Goal: Task Accomplishment & Management: Use online tool/utility

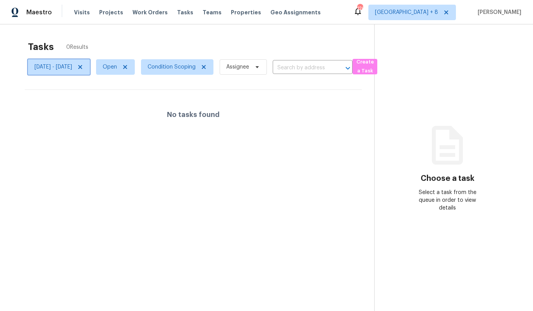
click at [83, 72] on span "[DATE] - [DATE]" at bounding box center [59, 66] width 62 height 15
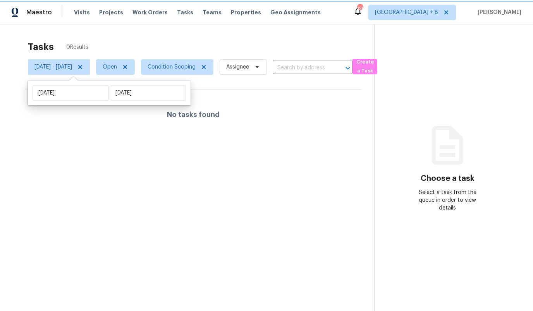
click at [83, 68] on icon at bounding box center [80, 67] width 6 height 6
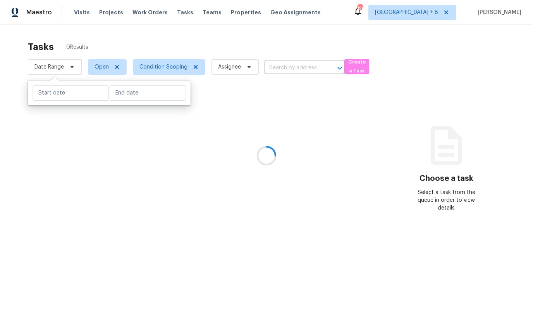
click at [135, 32] on div at bounding box center [266, 155] width 533 height 311
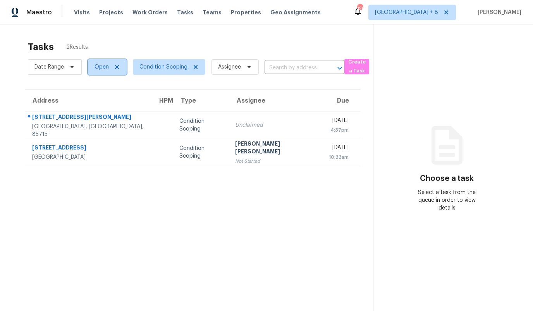
click at [96, 68] on span "Open" at bounding box center [101, 67] width 14 height 8
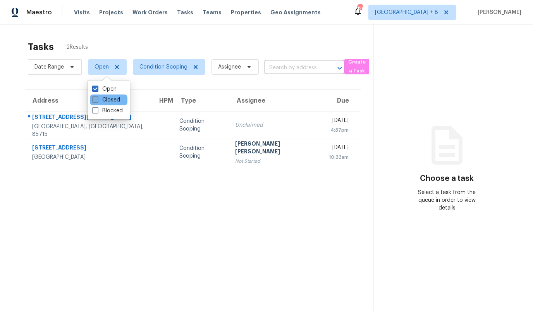
click at [100, 100] on label "Closed" at bounding box center [106, 100] width 28 height 8
click at [97, 100] on input "Closed" at bounding box center [94, 98] width 5 height 5
checkbox input "true"
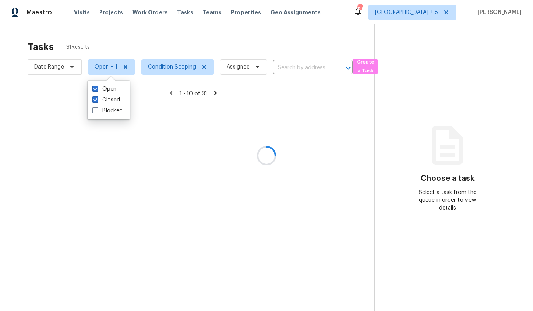
click at [104, 25] on div "Tasks 31 Results Date Range Open + 1 Condition Scoping Assignee ​ Create a Task…" at bounding box center [266, 179] width 533 height 311
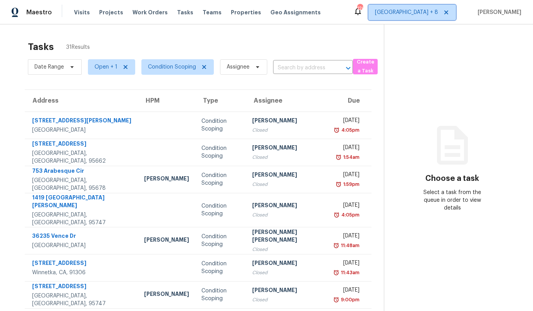
click at [436, 15] on span "[GEOGRAPHIC_DATA] + 8" at bounding box center [406, 13] width 63 height 8
click at [168, 70] on span "Condition Scoping" at bounding box center [172, 67] width 48 height 8
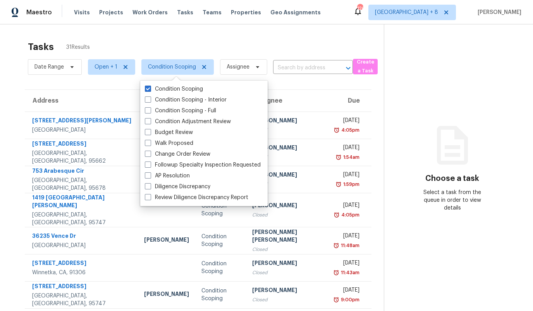
click at [110, 33] on div "Tasks 31 Results Date Range Open + 1 Condition Scoping Assignee ​ Create a Task…" at bounding box center [266, 217] width 533 height 386
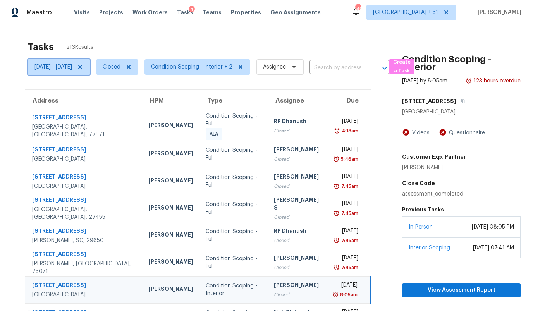
click at [74, 72] on span "[DATE] - [DATE]" at bounding box center [59, 66] width 62 height 15
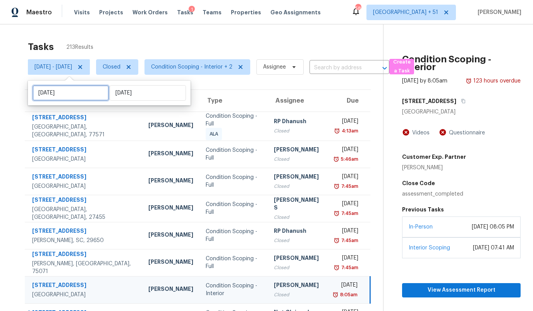
click at [69, 92] on input "[DATE]" at bounding box center [71, 92] width 76 height 15
select select "7"
select select "2025"
select select "8"
select select "2025"
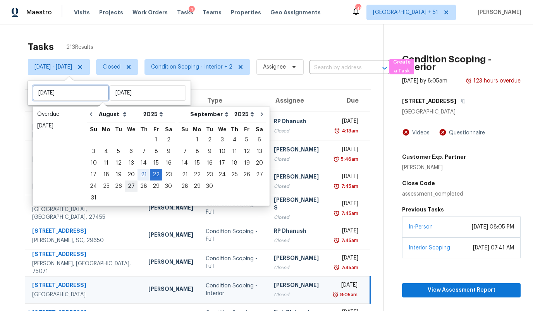
type input "[DATE]"
click at [130, 187] on div "27" at bounding box center [131, 186] width 13 height 11
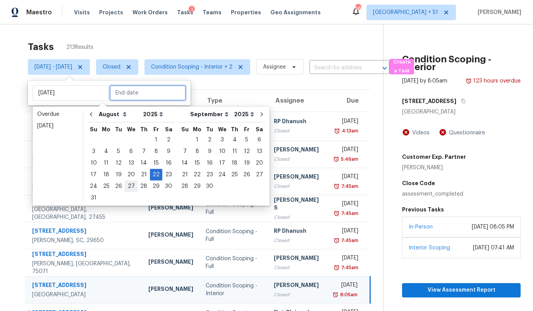
type input "Wed, Aug 27"
type input "Fri, Aug 22"
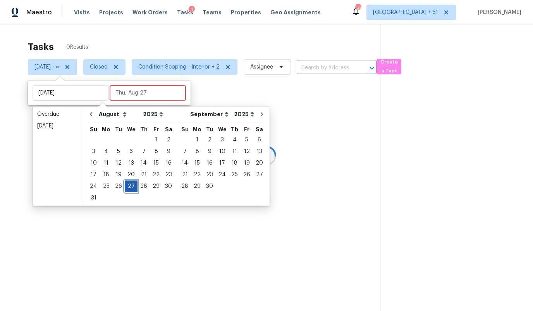
click at [130, 187] on div "27" at bounding box center [131, 186] width 13 height 11
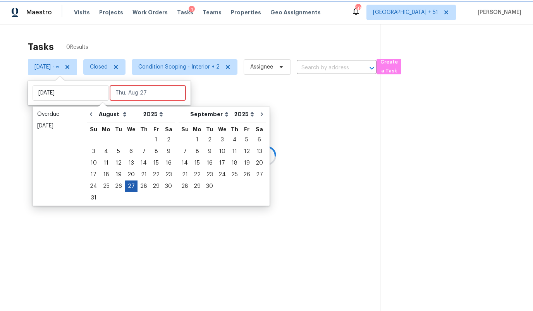
type input "Wed, Aug 27"
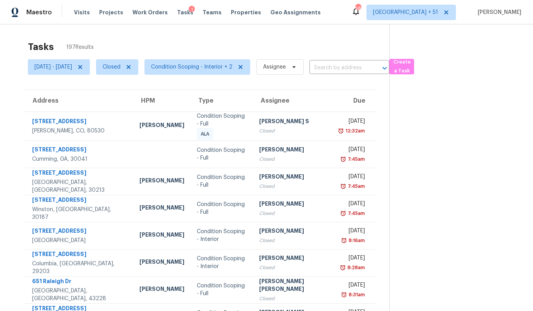
click at [203, 94] on th "Type" at bounding box center [221, 101] width 62 height 22
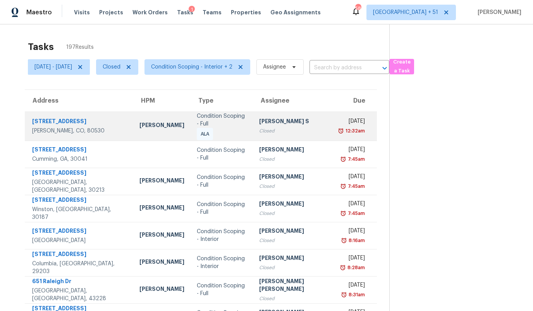
click at [216, 127] on div "Condition Scoping - Full ALA" at bounding box center [222, 126] width 50 height 28
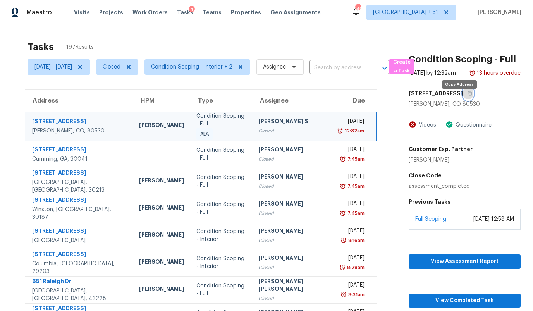
click at [463, 100] on button "button" at bounding box center [468, 93] width 10 height 14
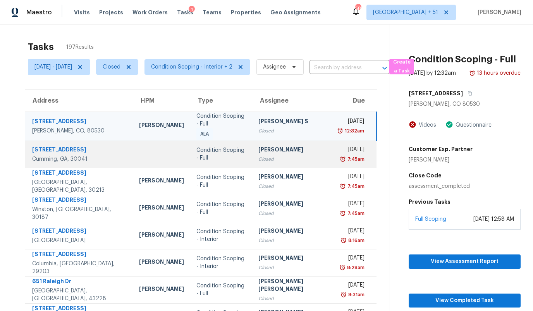
click at [159, 153] on div at bounding box center [161, 154] width 45 height 2
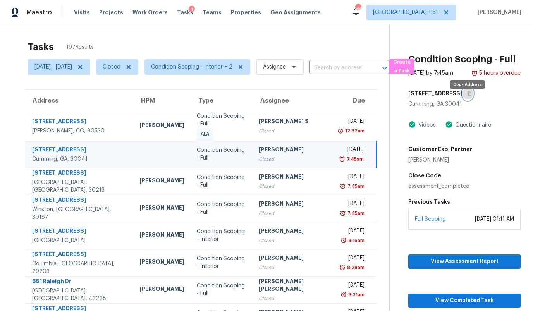
click at [467, 96] on icon "button" at bounding box center [469, 93] width 5 height 5
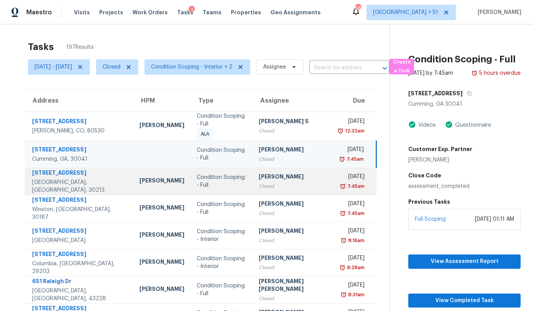
click at [139, 182] on div "Jaydon Entrekin" at bounding box center [161, 182] width 45 height 10
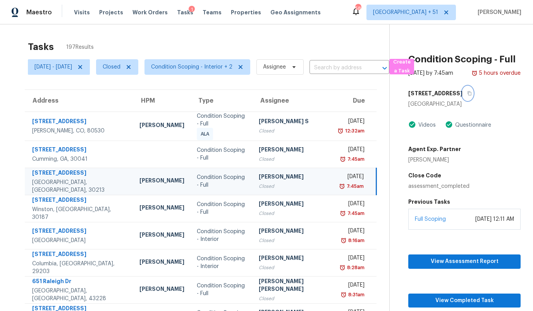
click at [467, 96] on icon "button" at bounding box center [469, 93] width 5 height 5
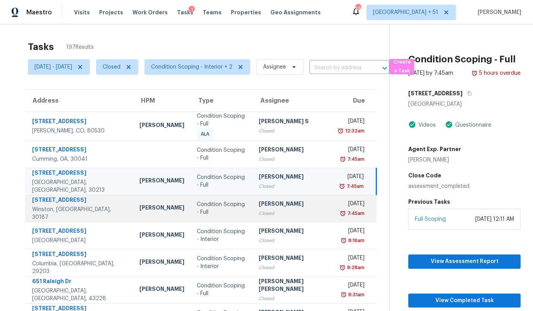
click at [192, 211] on td "Condition Scoping - Full" at bounding box center [221, 208] width 62 height 27
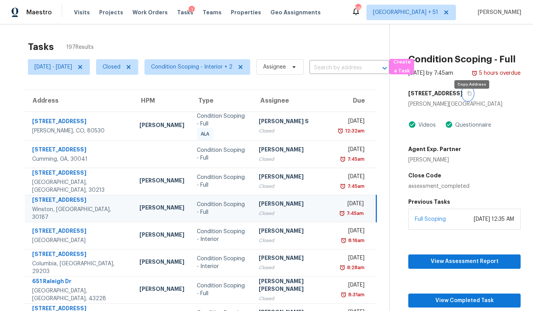
click at [469, 100] on button "button" at bounding box center [467, 93] width 10 height 14
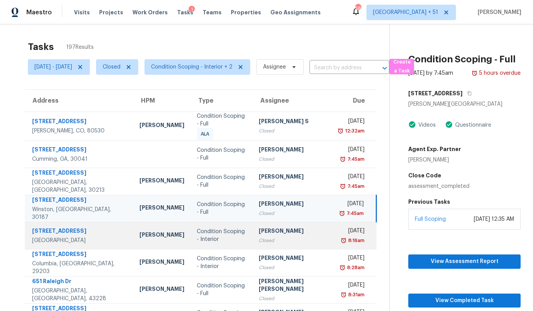
click at [157, 231] on div "Tyler Payne" at bounding box center [161, 236] width 45 height 10
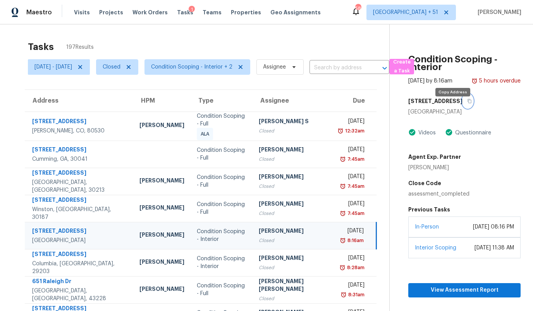
click at [467, 103] on icon "button" at bounding box center [469, 101] width 5 height 5
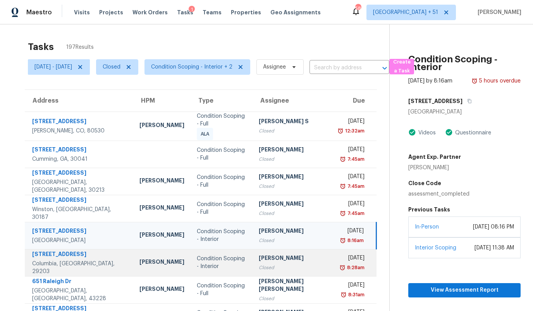
click at [156, 259] on div "Ryan Middleton" at bounding box center [161, 263] width 45 height 10
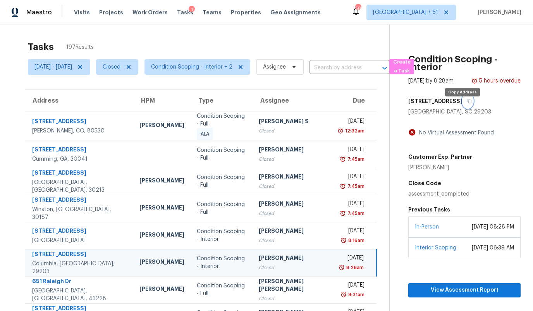
click at [464, 108] on button "button" at bounding box center [467, 101] width 10 height 14
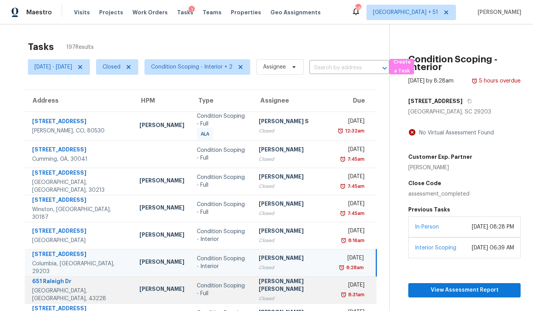
click at [190, 282] on td "Condition Scoping - Full" at bounding box center [221, 289] width 62 height 27
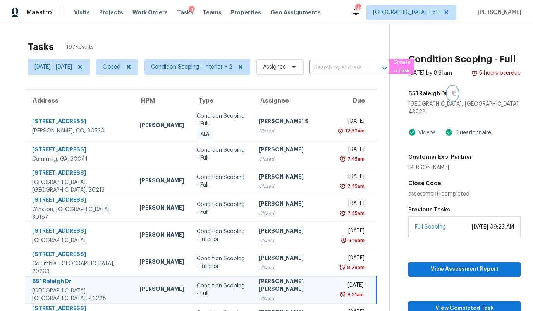
click at [454, 96] on icon "button" at bounding box center [454, 93] width 4 height 4
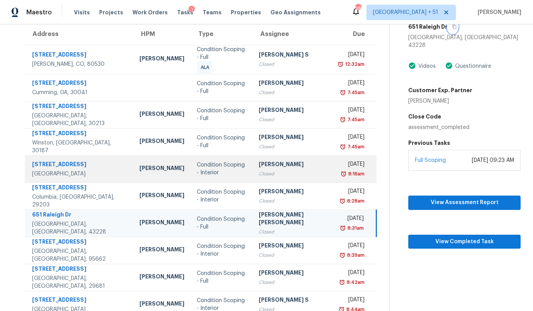
scroll to position [92, 0]
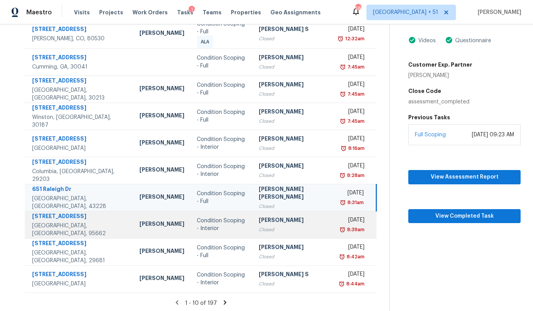
click at [197, 219] on div "Condition Scoping - Interior" at bounding box center [222, 224] width 50 height 15
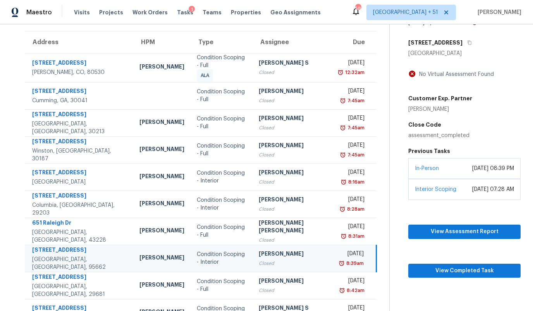
scroll to position [58, 0]
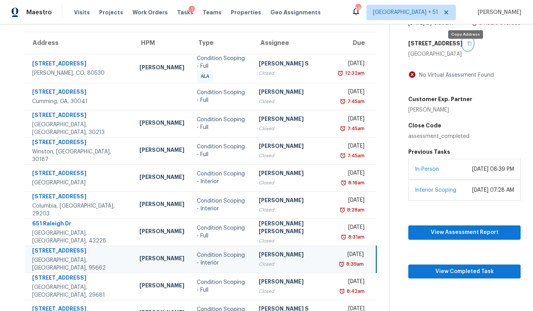
click at [467, 46] on icon "button" at bounding box center [469, 43] width 4 height 4
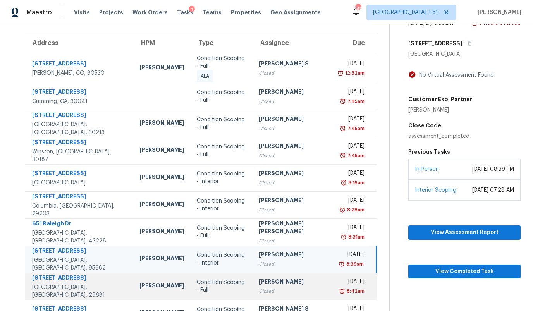
click at [197, 286] on div "Condition Scoping - Full" at bounding box center [222, 285] width 50 height 15
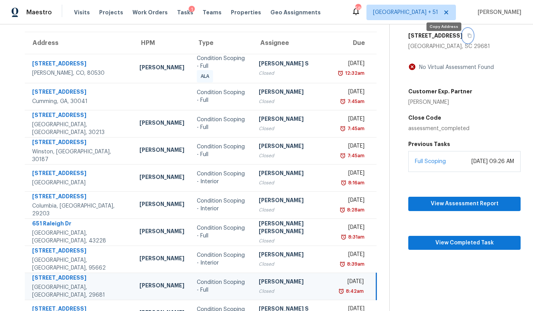
click at [467, 38] on icon "button" at bounding box center [469, 35] width 5 height 5
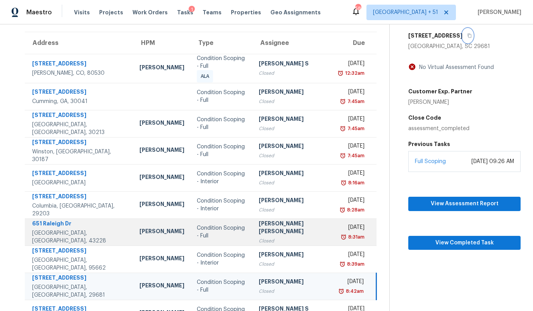
scroll to position [92, 0]
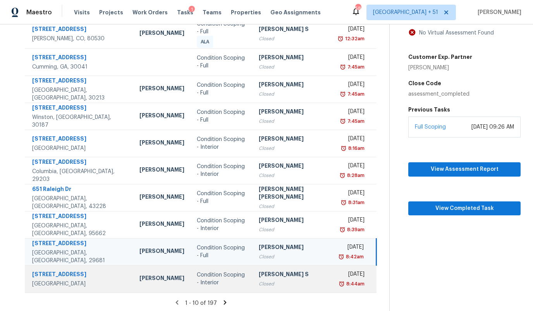
click at [197, 275] on div "Condition Scoping - Interior" at bounding box center [222, 278] width 50 height 15
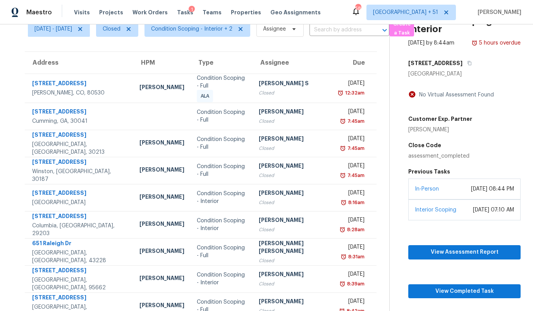
scroll to position [31, 0]
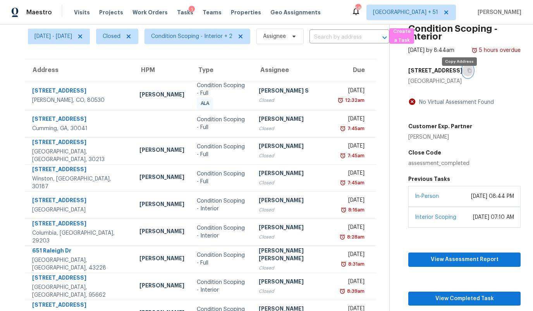
click at [467, 73] on icon "button" at bounding box center [469, 71] width 4 height 4
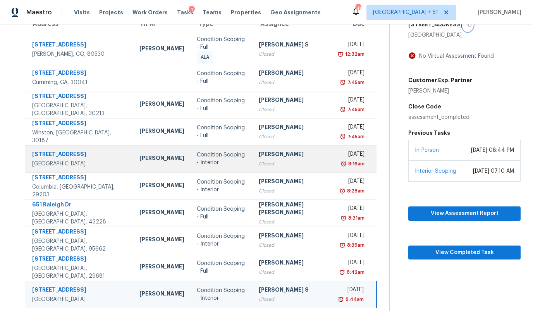
scroll to position [92, 0]
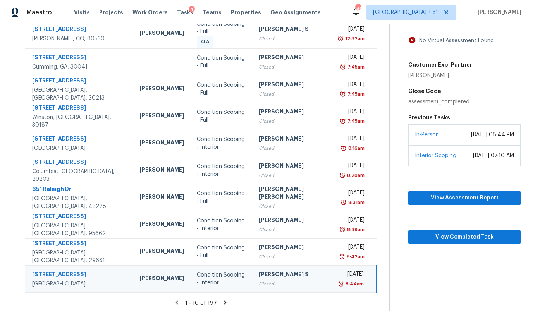
click at [224, 300] on icon at bounding box center [224, 302] width 3 height 4
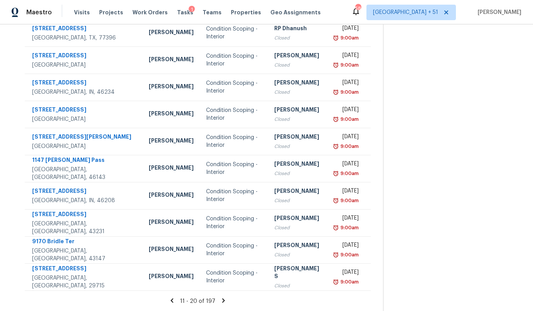
scroll to position [0, 0]
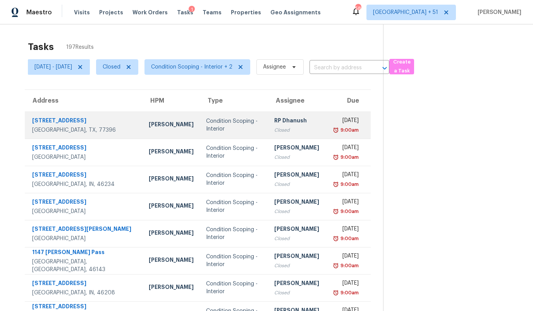
click at [209, 130] on div "Condition Scoping - Interior" at bounding box center [234, 124] width 56 height 15
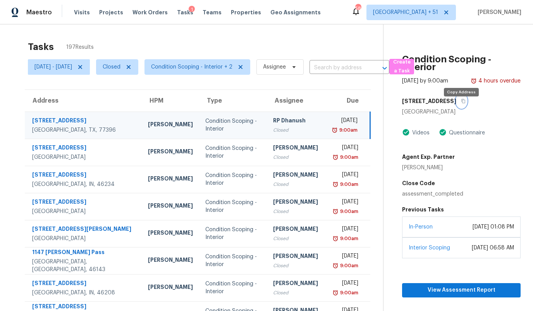
click at [463, 103] on icon "button" at bounding box center [463, 101] width 5 height 5
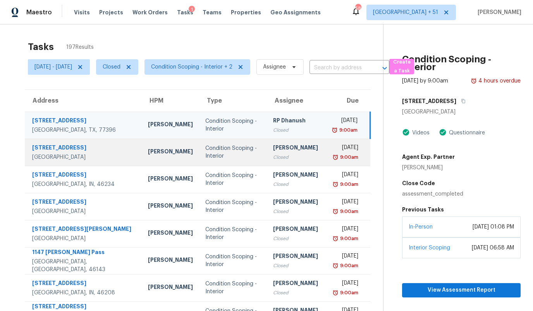
click at [205, 144] on div "Condition Scoping - Interior" at bounding box center [232, 151] width 55 height 15
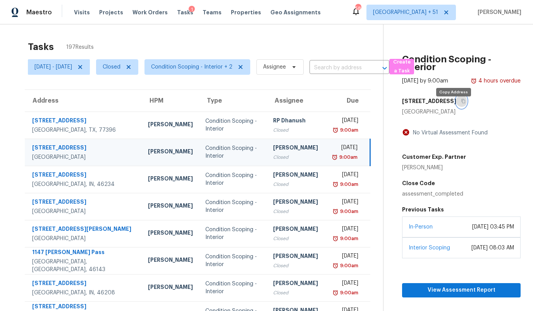
click at [461, 103] on icon "button" at bounding box center [463, 101] width 5 height 5
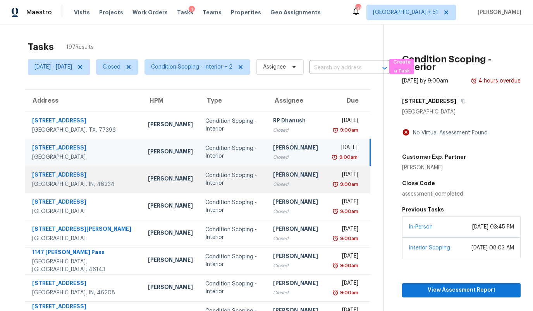
click at [238, 186] on div "Condition Scoping - Interior" at bounding box center [232, 178] width 55 height 15
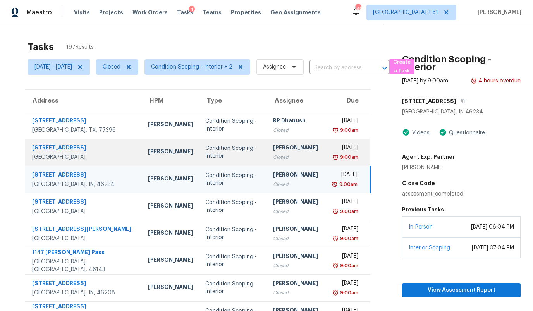
click at [236, 156] on div "Condition Scoping - Interior" at bounding box center [232, 151] width 55 height 15
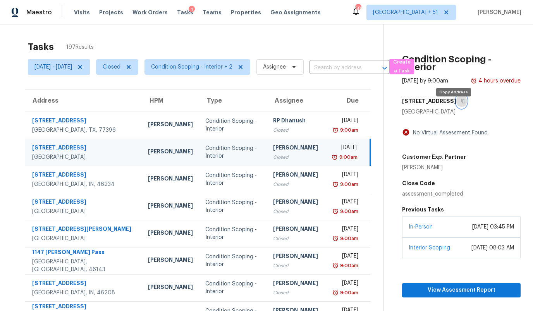
click at [456, 104] on button "button" at bounding box center [461, 101] width 10 height 14
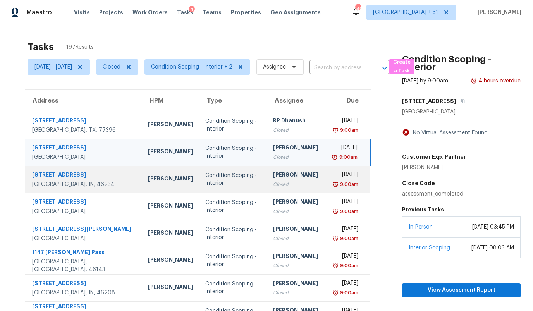
click at [148, 181] on div "Isaul Martinez" at bounding box center [170, 180] width 45 height 10
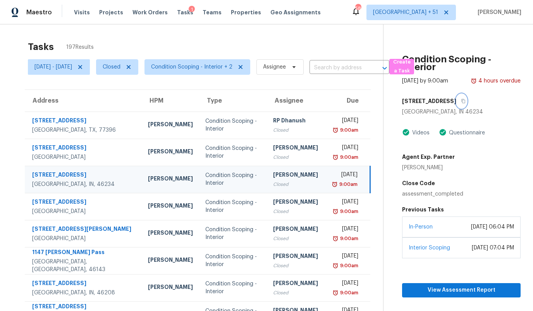
click at [461, 103] on icon "button" at bounding box center [463, 101] width 5 height 5
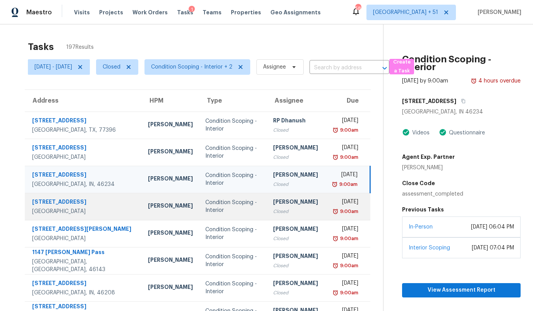
click at [148, 206] on div "Raymond Roberts" at bounding box center [170, 207] width 45 height 10
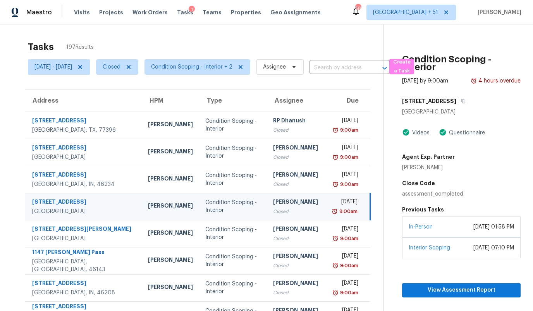
click at [469, 108] on div "8250 Longridge Rd" at bounding box center [461, 101] width 118 height 14
click at [465, 103] on icon "button" at bounding box center [463, 101] width 5 height 5
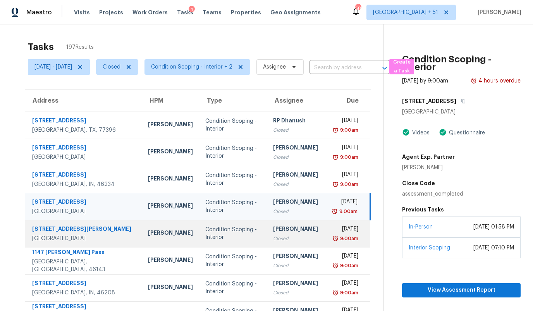
click at [149, 226] on td "Caleb Hurst" at bounding box center [170, 233] width 57 height 27
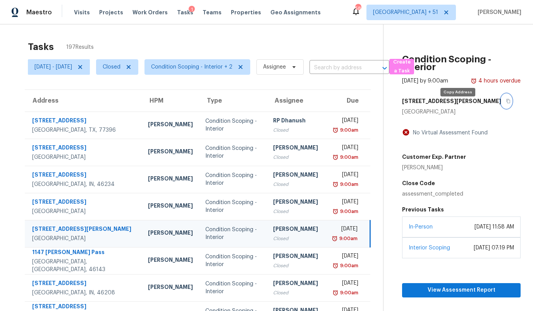
click at [506, 103] on icon "button" at bounding box center [508, 101] width 5 height 5
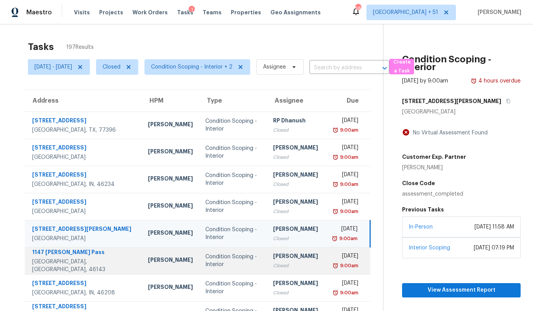
click at [205, 263] on div "Condition Scoping - Interior" at bounding box center [232, 260] width 55 height 15
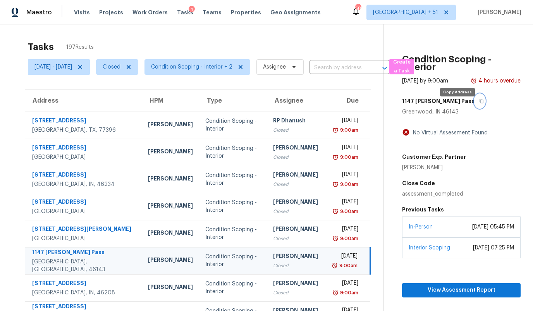
click at [474, 108] on button "button" at bounding box center [479, 101] width 10 height 14
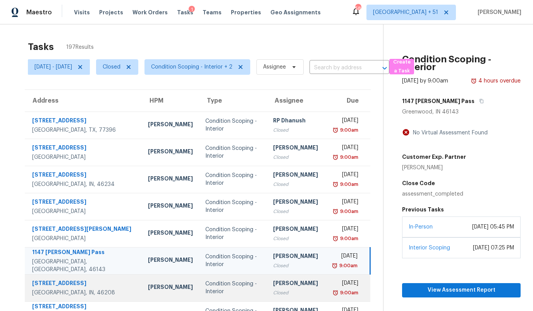
click at [205, 286] on div "Condition Scoping - Interior" at bounding box center [232, 287] width 55 height 15
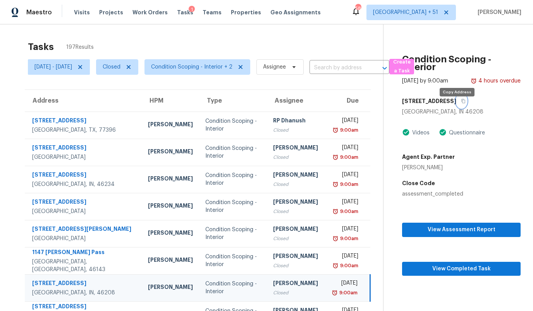
click at [461, 103] on icon "button" at bounding box center [463, 101] width 4 height 4
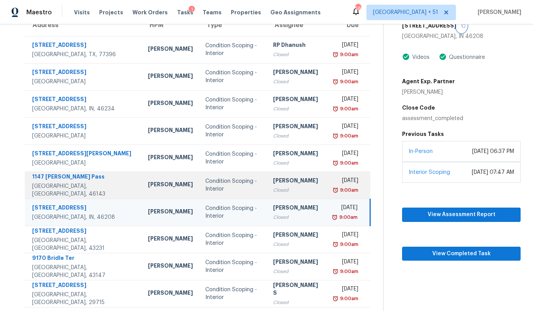
scroll to position [92, 0]
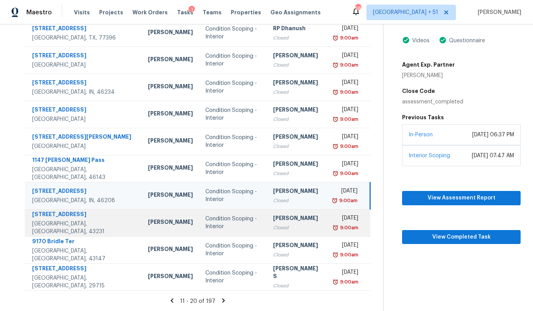
click at [155, 222] on div "Kim Peshek" at bounding box center [170, 223] width 45 height 10
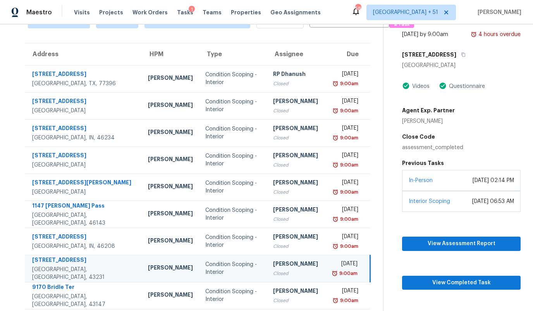
scroll to position [34, 0]
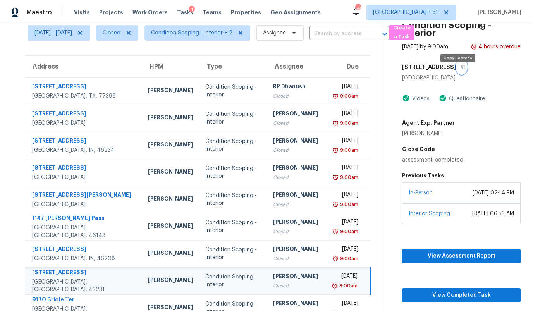
click at [461, 69] on icon "button" at bounding box center [463, 67] width 5 height 5
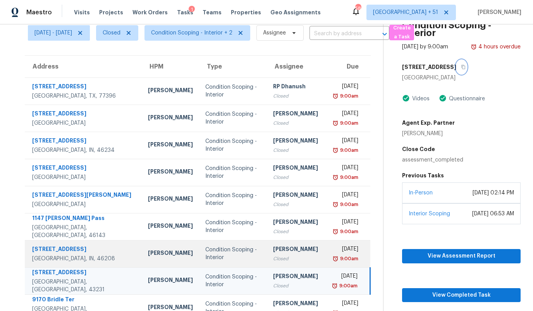
scroll to position [92, 0]
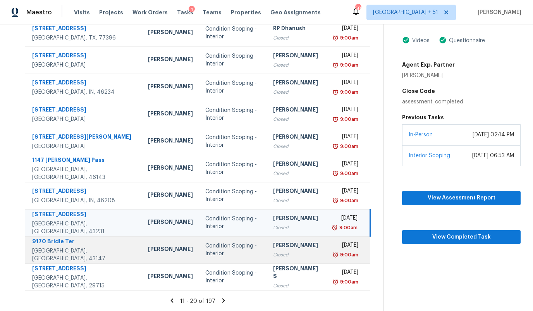
click at [205, 244] on div "Condition Scoping - Interior" at bounding box center [232, 249] width 55 height 15
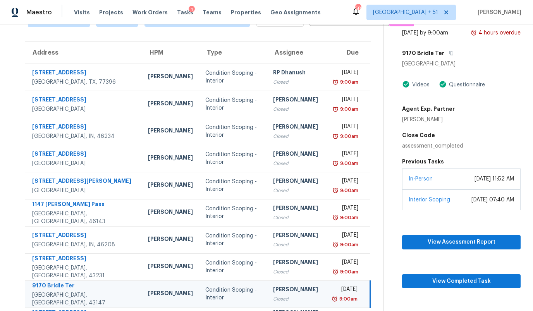
scroll to position [43, 0]
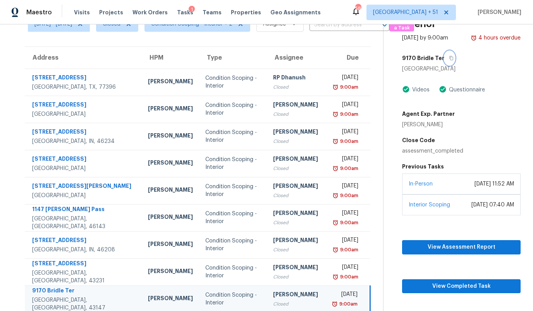
click at [454, 60] on button "button" at bounding box center [449, 58] width 10 height 14
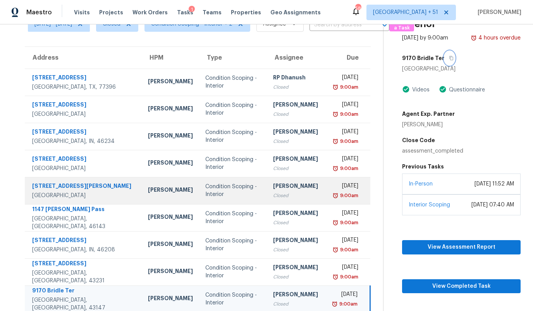
scroll to position [92, 0]
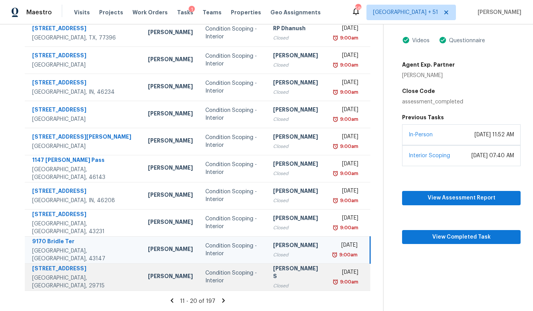
click at [165, 274] on td "Billy Towle" at bounding box center [170, 276] width 57 height 27
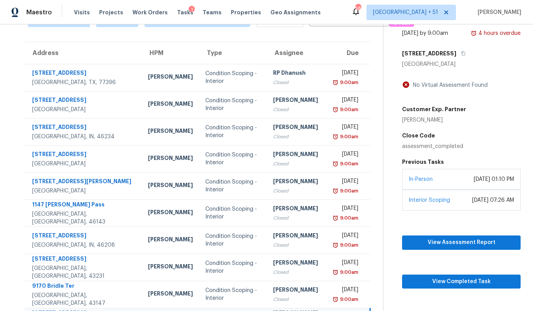
scroll to position [46, 0]
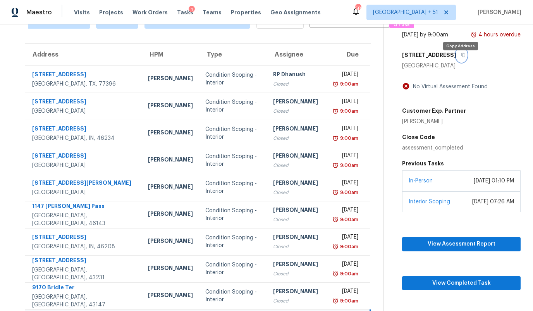
click at [461, 57] on icon "button" at bounding box center [463, 55] width 5 height 5
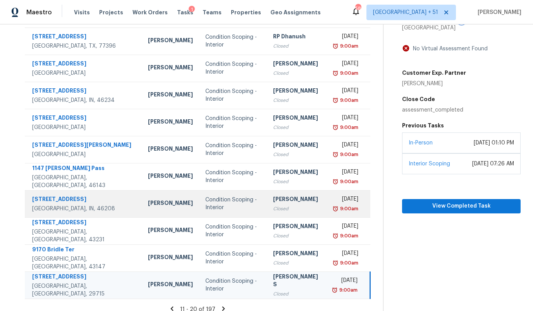
scroll to position [92, 0]
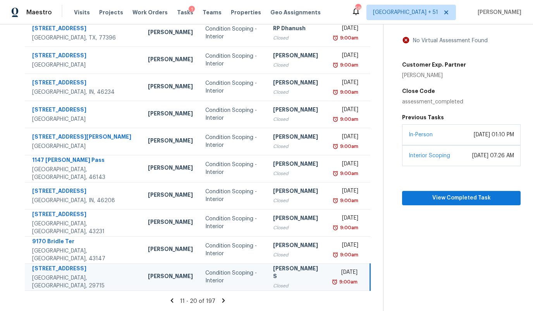
click at [224, 300] on icon at bounding box center [223, 300] width 7 height 7
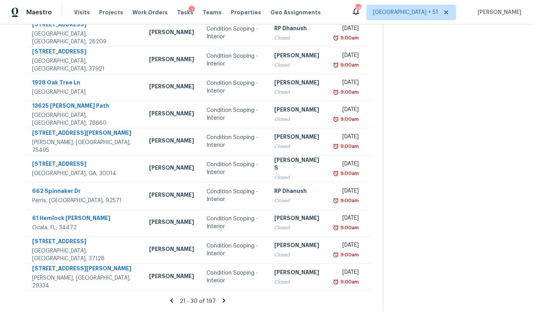
scroll to position [0, 0]
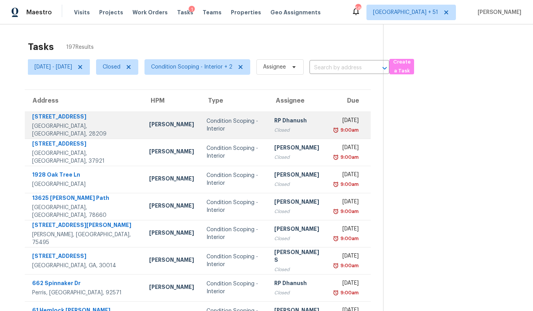
click at [206, 124] on div "Condition Scoping - Interior" at bounding box center [233, 124] width 55 height 15
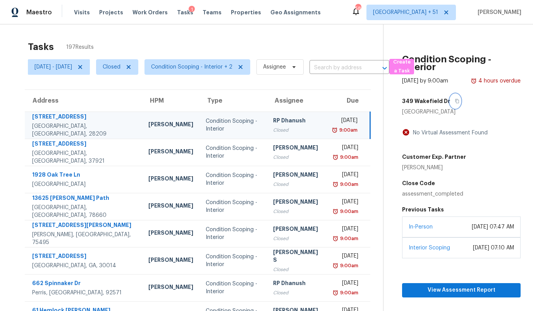
click at [459, 103] on icon "button" at bounding box center [456, 101] width 5 height 5
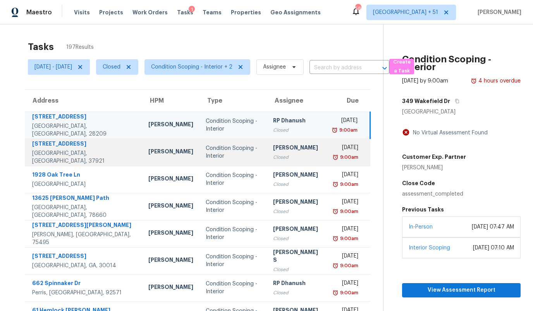
click at [206, 145] on div "Condition Scoping - Interior" at bounding box center [233, 151] width 55 height 15
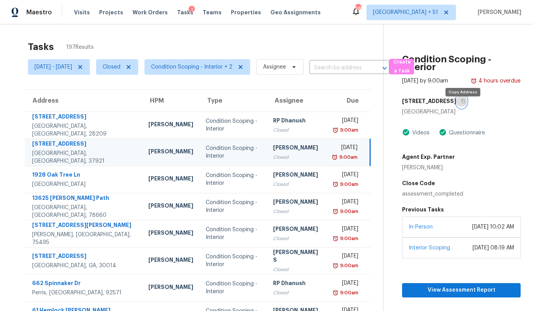
click at [464, 108] on button "button" at bounding box center [461, 101] width 10 height 14
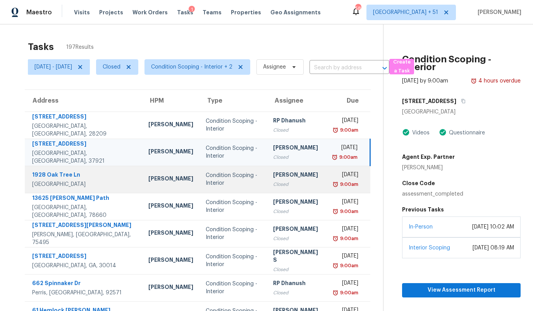
click at [199, 181] on td "Condition Scoping - Interior" at bounding box center [232, 179] width 67 height 27
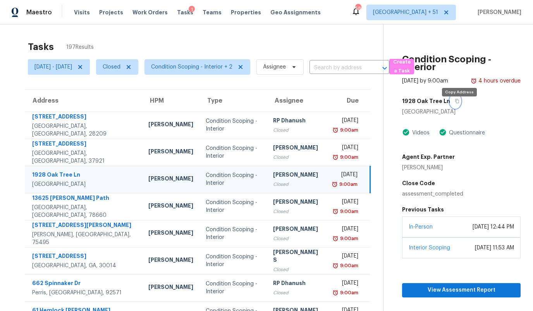
click at [459, 103] on icon "button" at bounding box center [456, 101] width 5 height 5
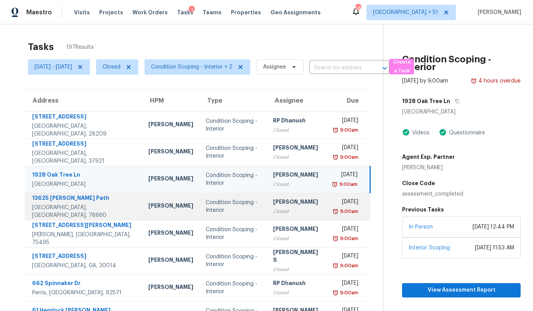
click at [206, 205] on div "Condition Scoping - Interior" at bounding box center [233, 206] width 55 height 15
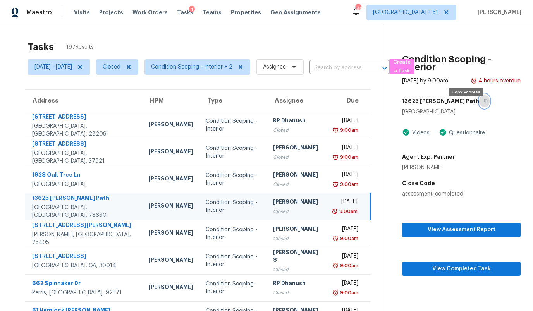
click at [483, 103] on icon "button" at bounding box center [485, 101] width 5 height 5
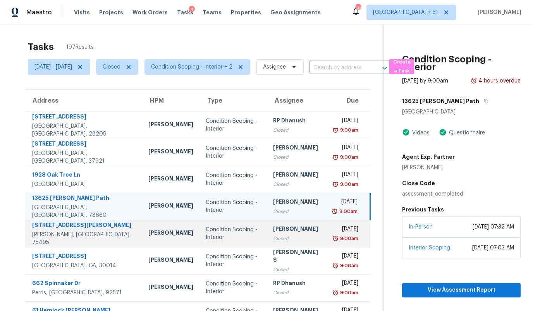
click at [148, 237] on div "Alicia Anices" at bounding box center [170, 234] width 45 height 10
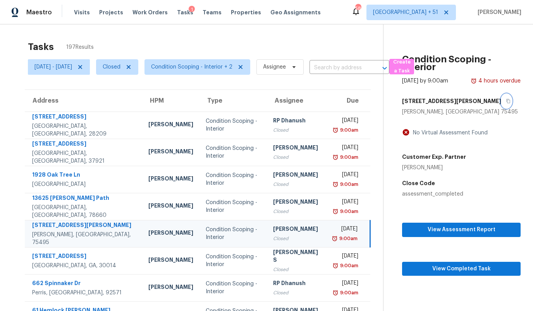
click at [501, 108] on button "button" at bounding box center [506, 101] width 10 height 14
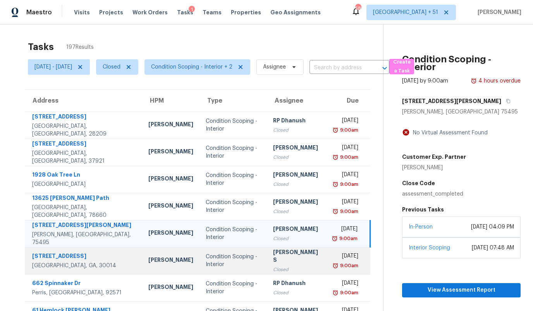
click at [150, 266] on td "Wesley Brooks" at bounding box center [170, 260] width 57 height 27
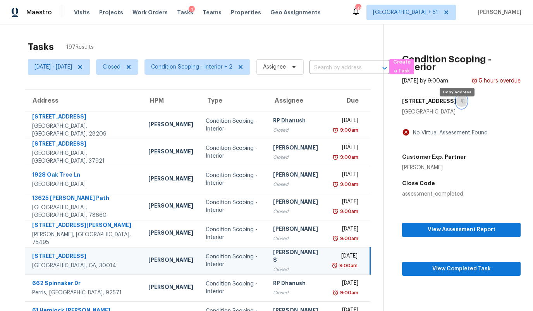
click at [461, 103] on icon "button" at bounding box center [463, 101] width 5 height 5
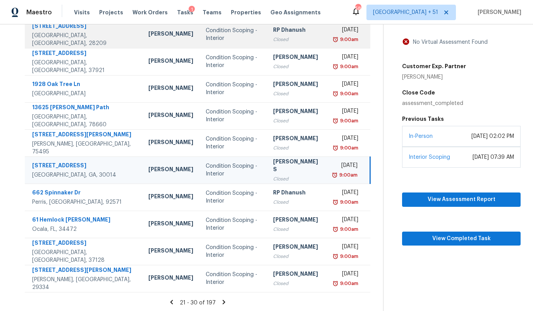
scroll to position [92, 0]
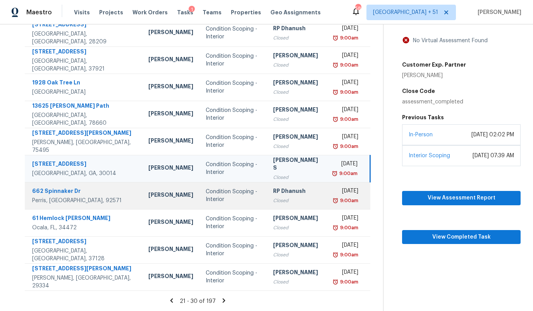
click at [148, 197] on div "Jeff Gandy" at bounding box center [170, 196] width 45 height 10
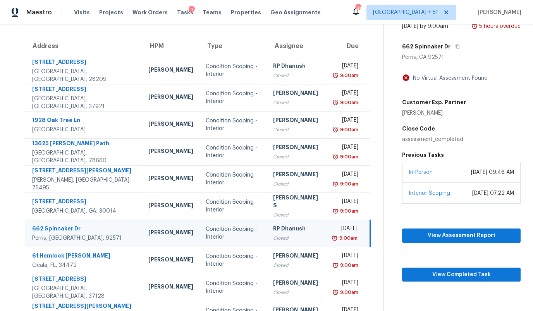
scroll to position [51, 0]
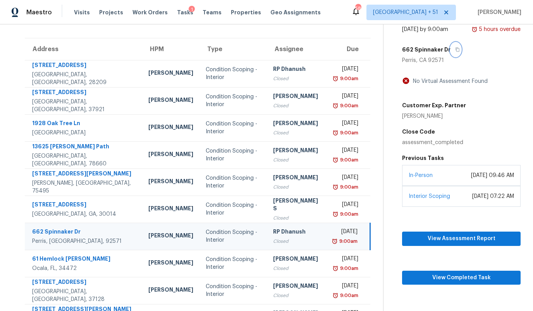
click at [459, 52] on icon "button" at bounding box center [457, 49] width 5 height 5
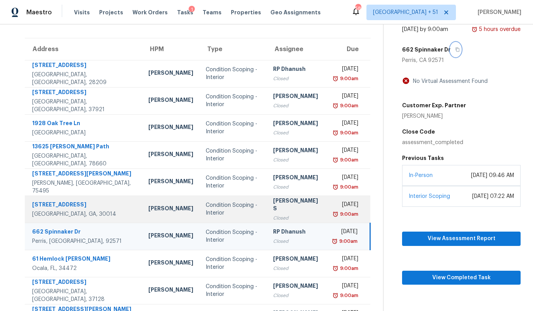
scroll to position [92, 0]
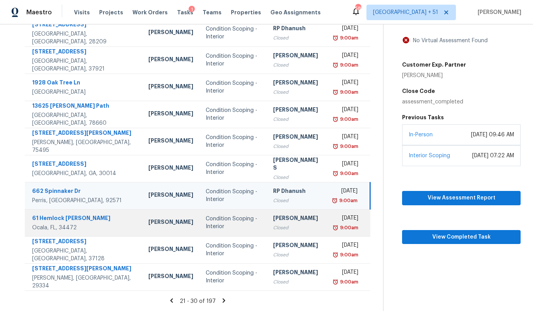
click at [159, 226] on td "Caleb Hurst" at bounding box center [170, 222] width 57 height 27
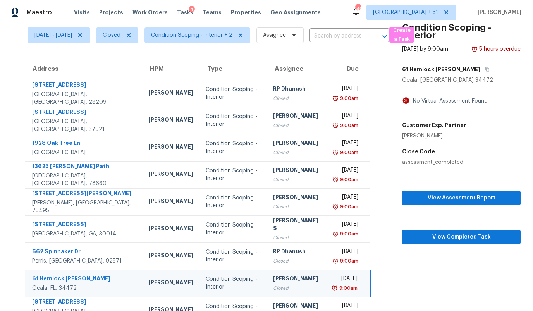
scroll to position [0, 0]
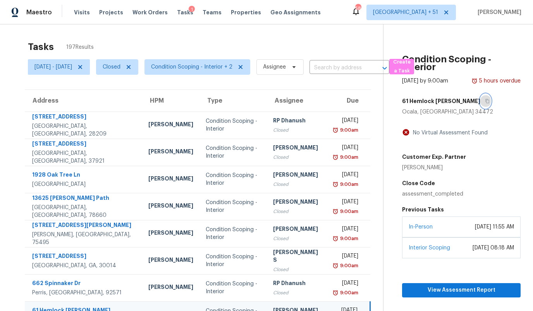
click at [485, 103] on icon "button" at bounding box center [487, 101] width 4 height 4
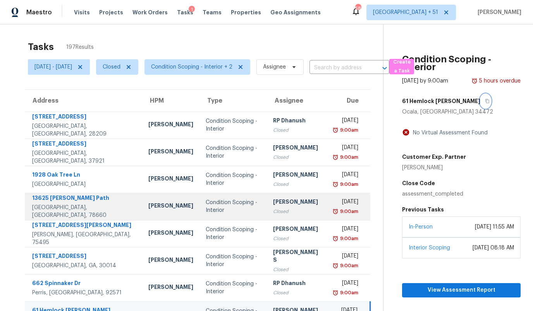
scroll to position [92, 0]
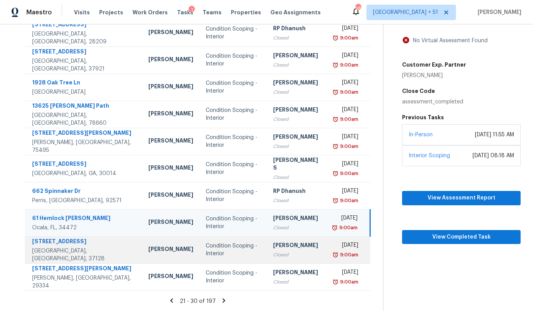
click at [199, 250] on td "Condition Scoping - Interior" at bounding box center [232, 249] width 67 height 27
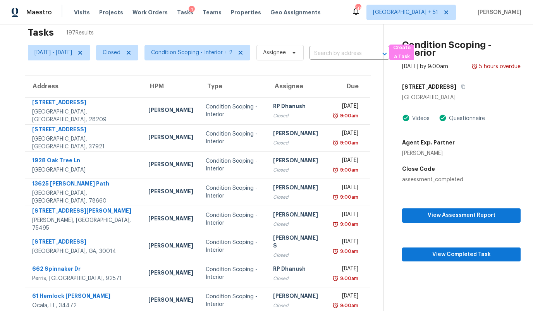
scroll to position [10, 0]
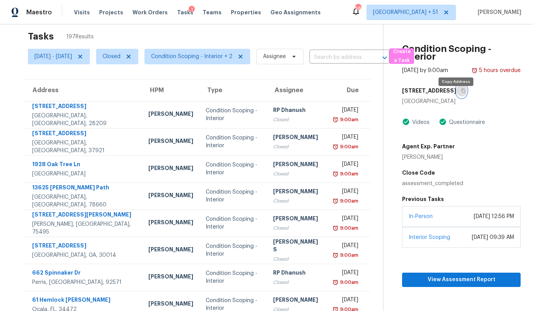
click at [461, 93] on icon "button" at bounding box center [463, 90] width 5 height 5
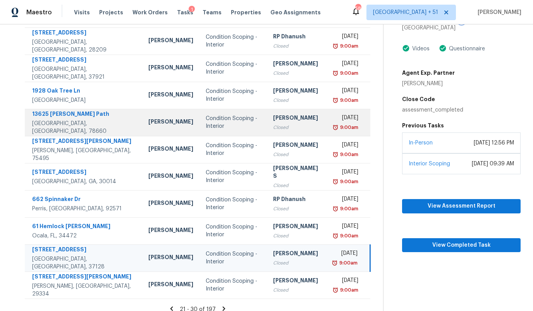
scroll to position [92, 0]
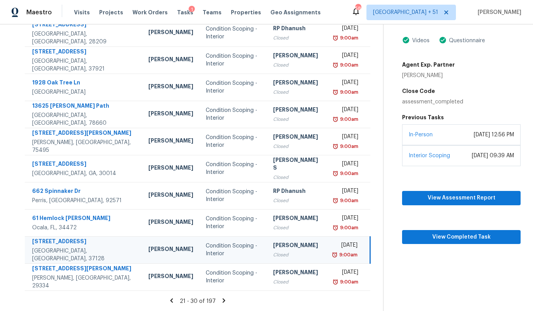
click at [149, 243] on td "Brianna Bidco" at bounding box center [170, 249] width 57 height 27
